Goal: Task Accomplishment & Management: Manage account settings

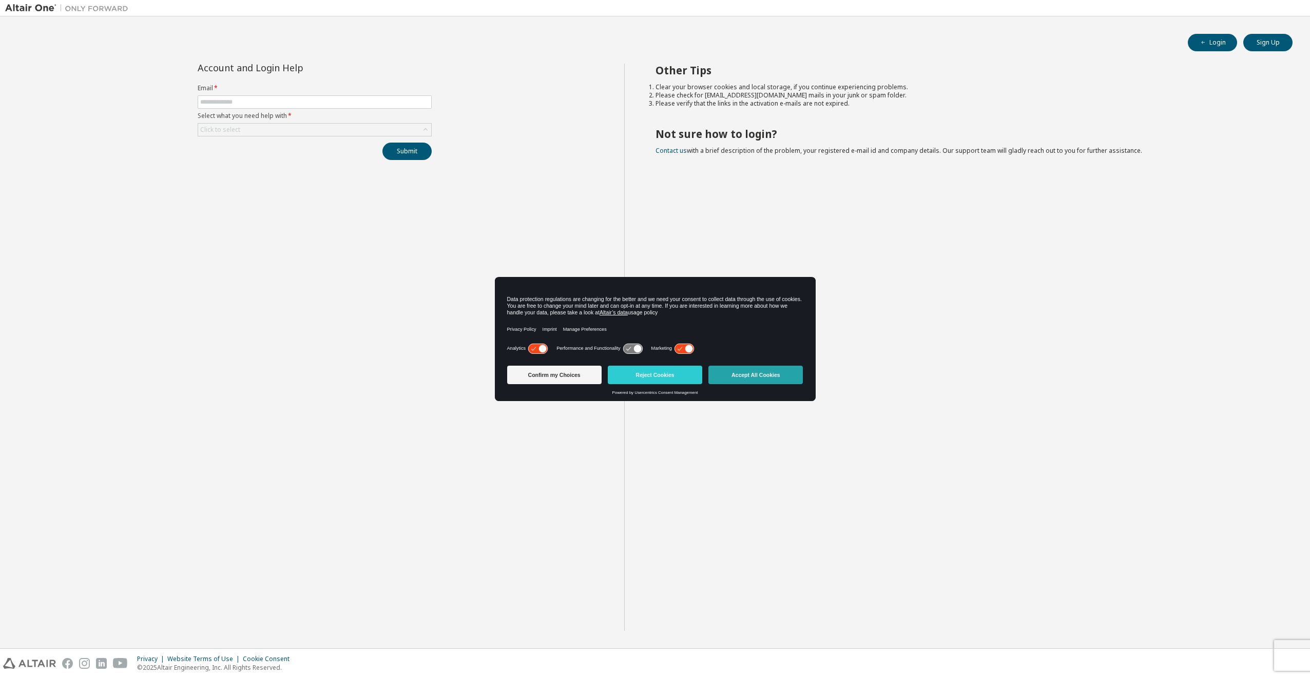
click at [751, 378] on button "Accept All Cookies" at bounding box center [755, 375] width 94 height 18
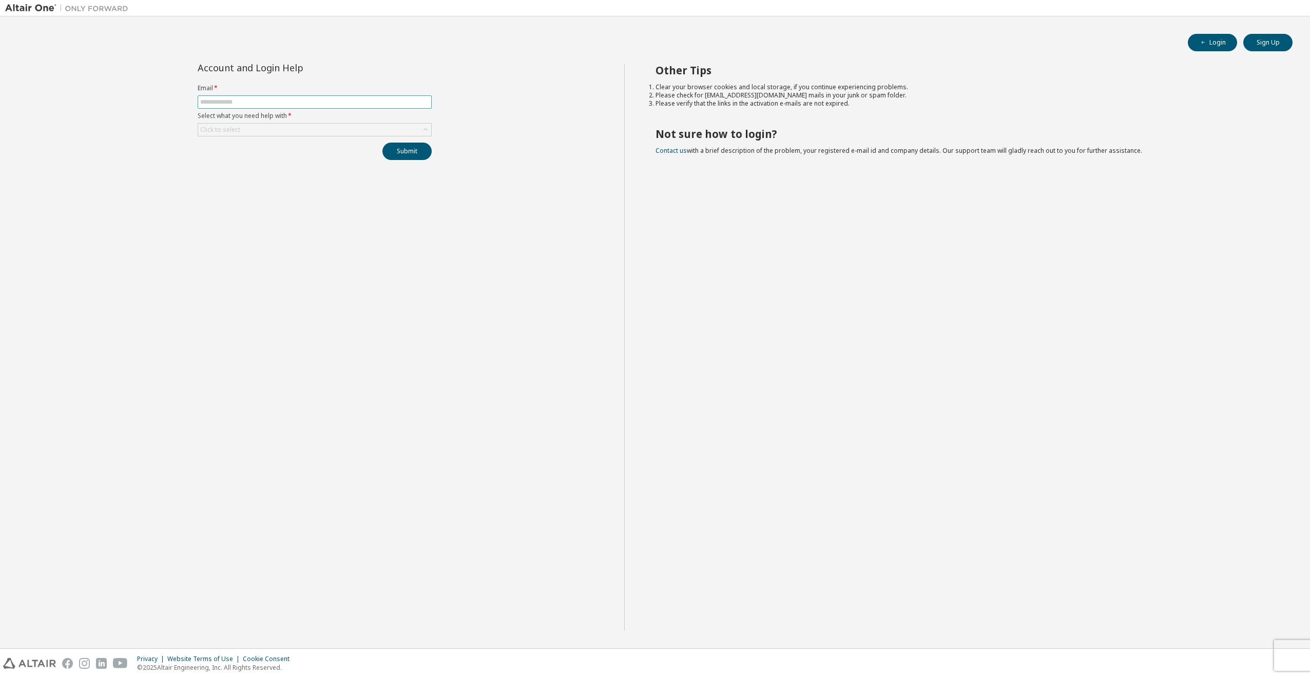
click at [231, 103] on input "text" at bounding box center [314, 102] width 229 height 8
type input "**********"
click at [254, 133] on div "Click to select" at bounding box center [314, 130] width 233 height 12
click at [257, 160] on li "I forgot my password" at bounding box center [314, 158] width 231 height 13
click at [399, 153] on button "Submit" at bounding box center [406, 151] width 49 height 17
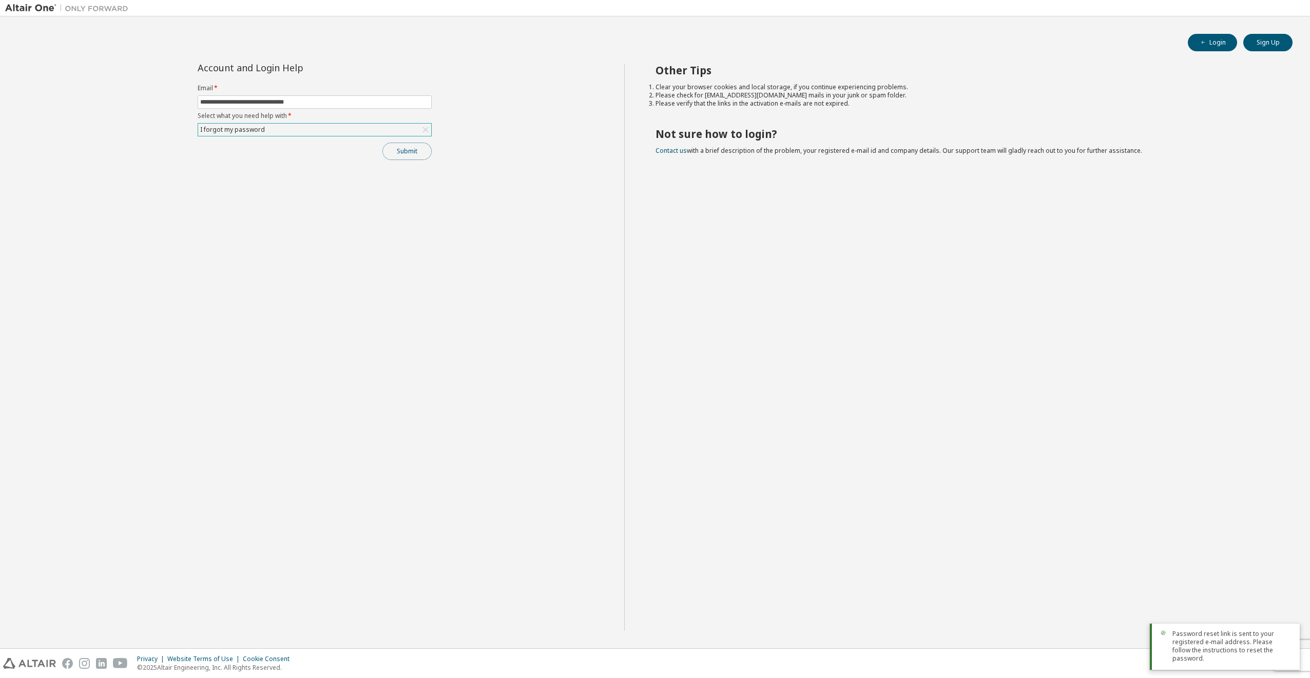
click at [396, 152] on button "Submit" at bounding box center [406, 151] width 49 height 17
